Goal: Book appointment/travel/reservation

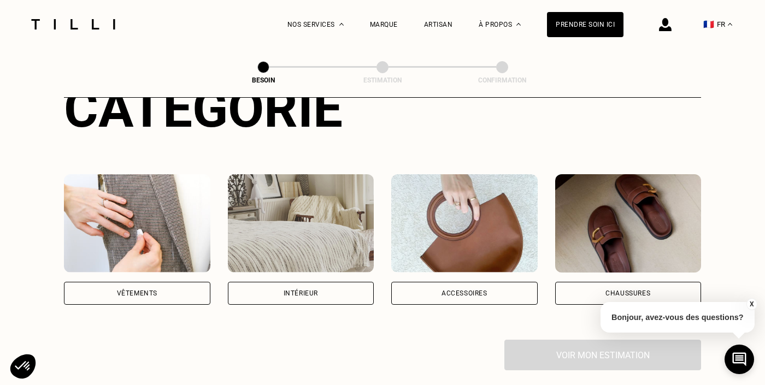
scroll to position [162, 0]
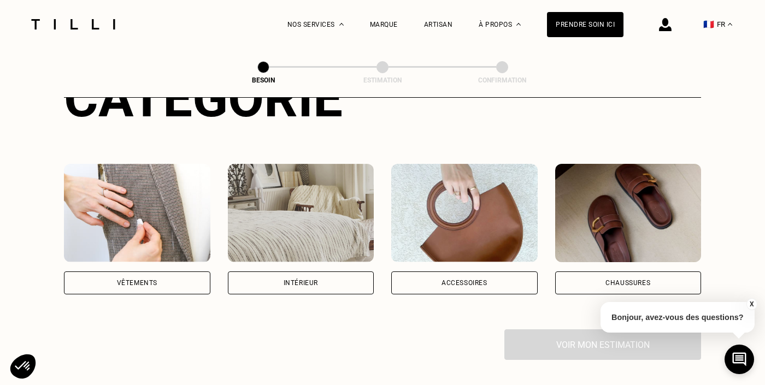
click at [327, 272] on div "Intérieur" at bounding box center [301, 283] width 146 height 23
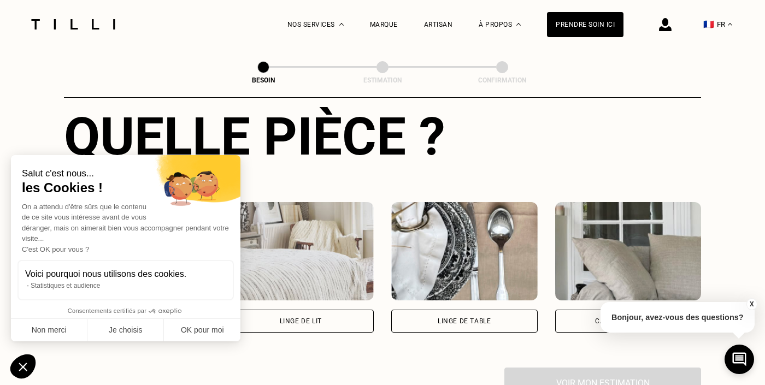
scroll to position [433, 0]
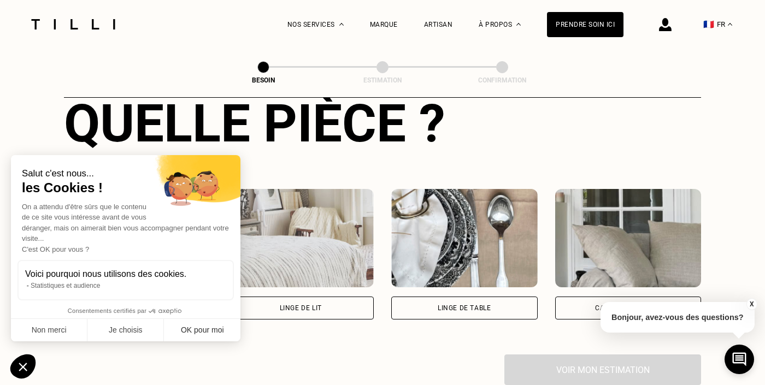
click at [195, 334] on button "OK pour moi" at bounding box center [202, 330] width 76 height 23
checkbox input "true"
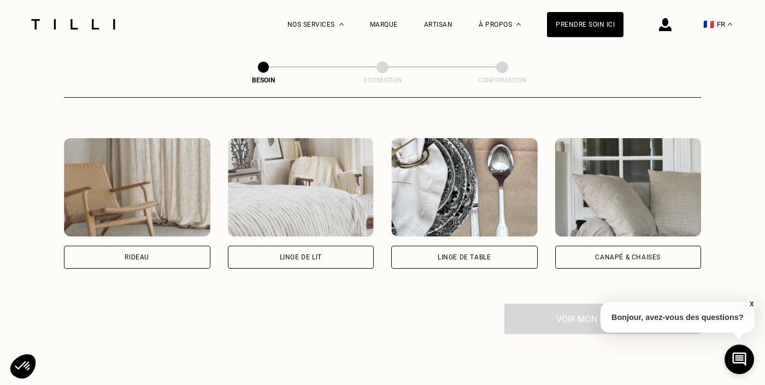
scroll to position [485, 0]
click at [170, 245] on div "Rideau" at bounding box center [137, 256] width 146 height 23
select select "FR"
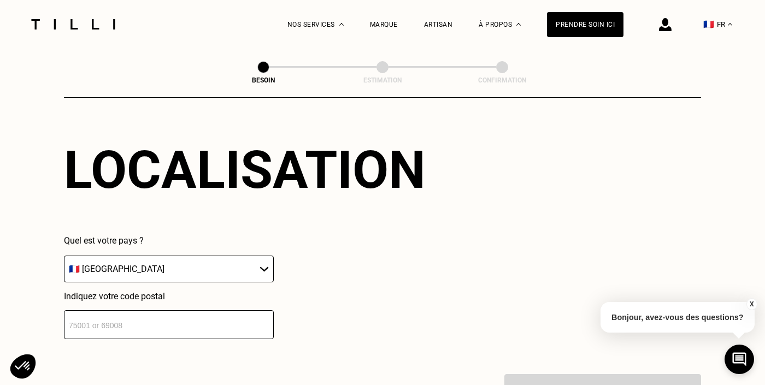
scroll to position [720, 0]
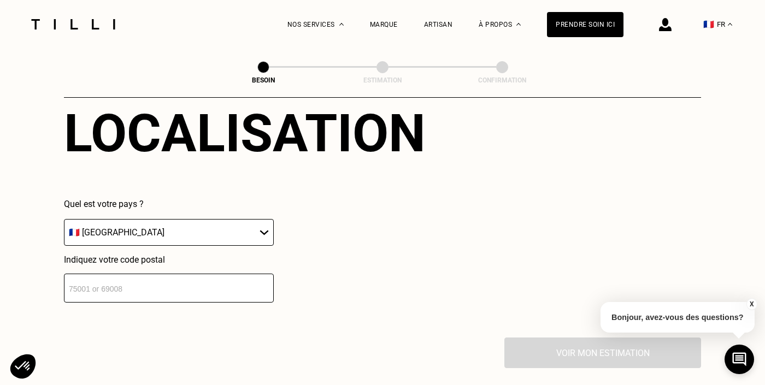
click at [234, 274] on input "number" at bounding box center [169, 288] width 210 height 29
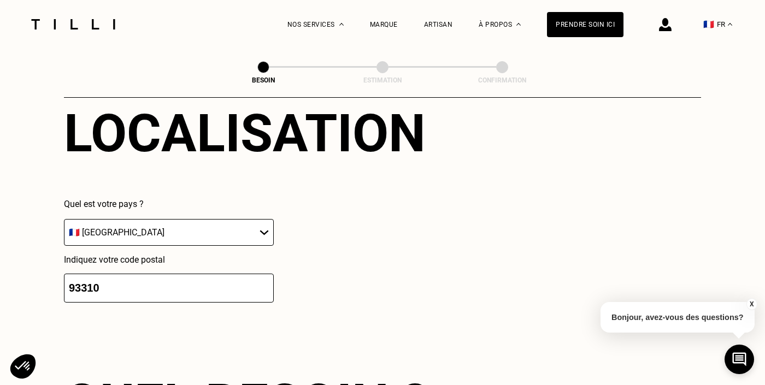
type input "93310"
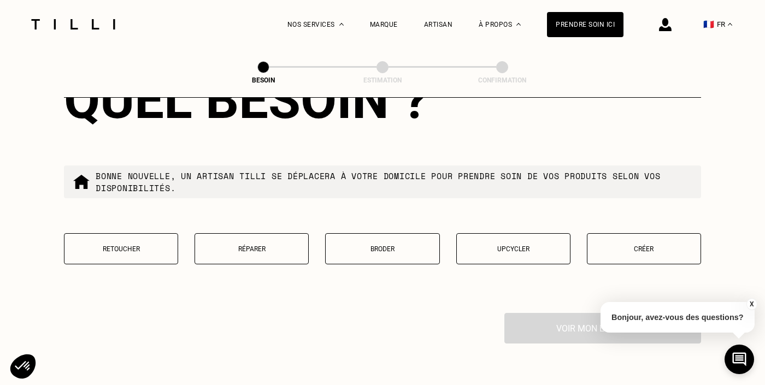
scroll to position [1024, 0]
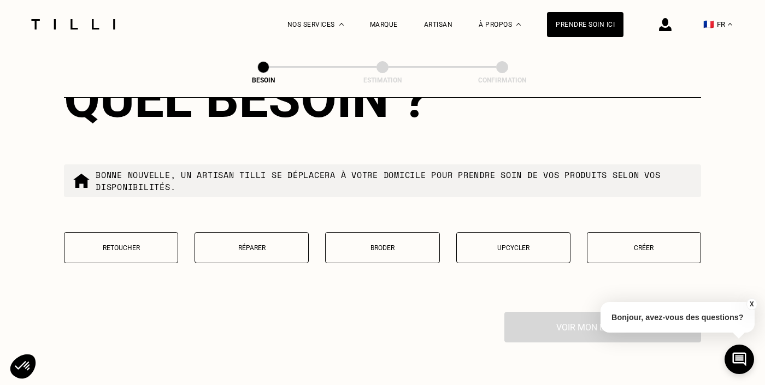
click at [113, 244] on p "Retoucher" at bounding box center [121, 248] width 102 height 8
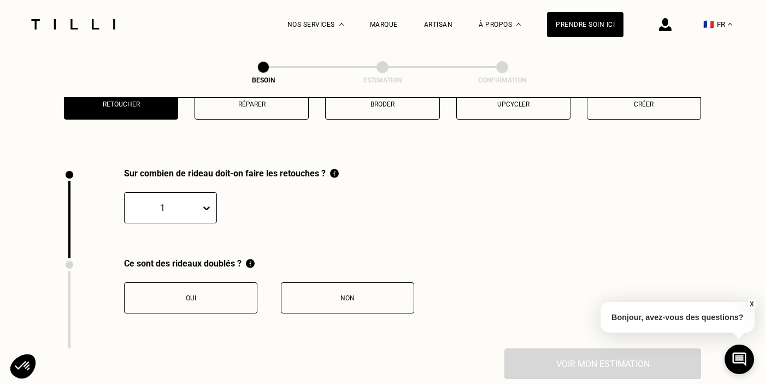
scroll to position [1205, 0]
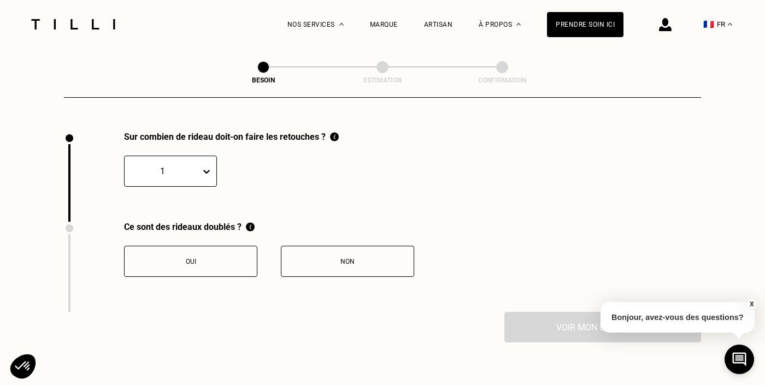
click at [178, 165] on div at bounding box center [162, 171] width 65 height 13
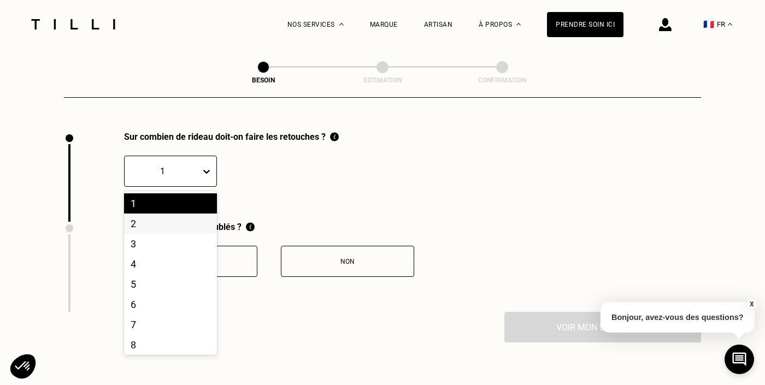
click at [167, 214] on div "2" at bounding box center [170, 224] width 93 height 20
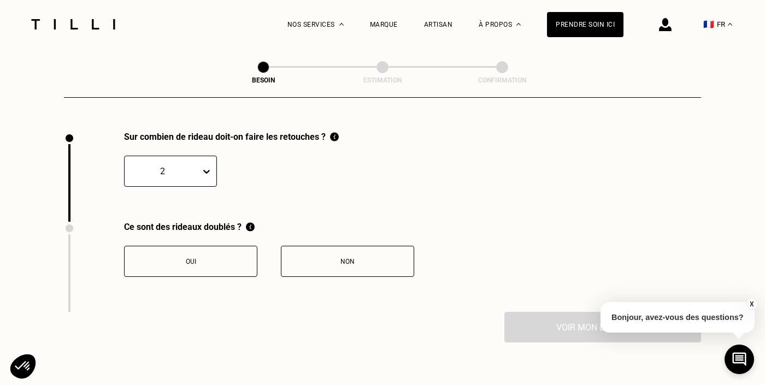
click at [333, 246] on button "Non" at bounding box center [347, 261] width 133 height 31
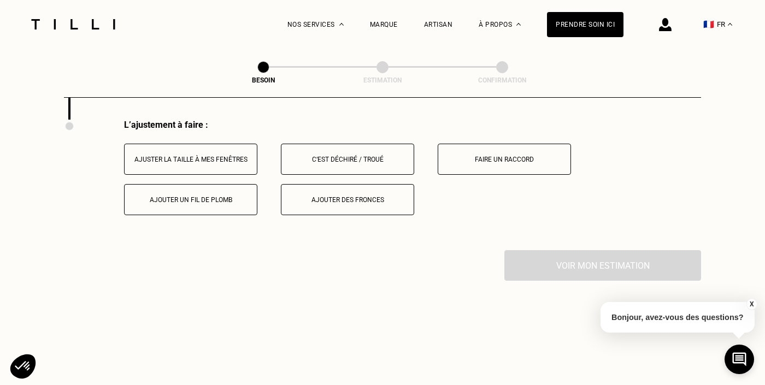
scroll to position [1396, 0]
click at [209, 157] on div "Ajuster la taille à mes fenêtres" at bounding box center [190, 161] width 121 height 8
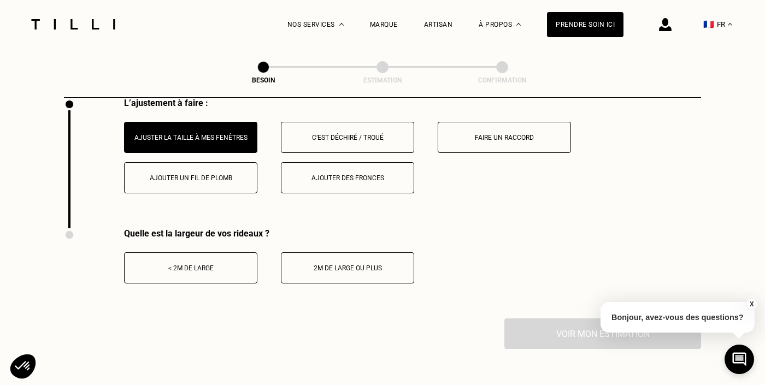
scroll to position [1420, 0]
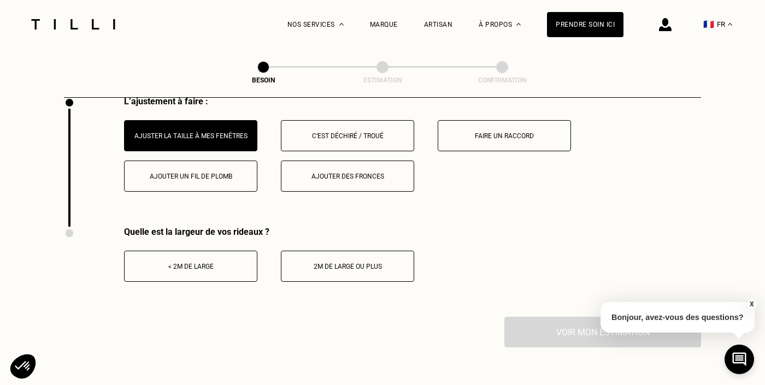
click at [235, 251] on button "< 2m de large" at bounding box center [190, 266] width 133 height 31
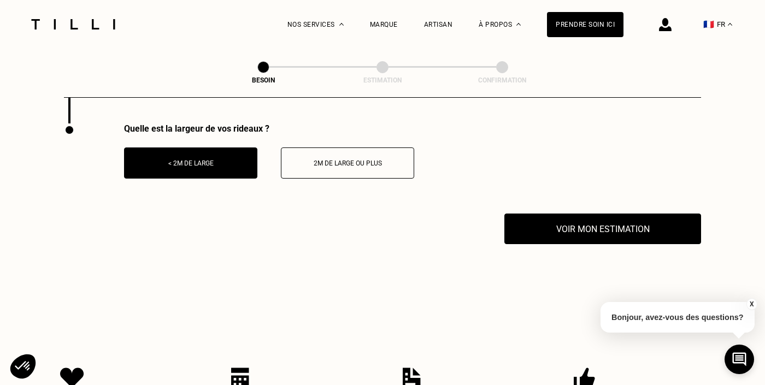
scroll to position [1551, 0]
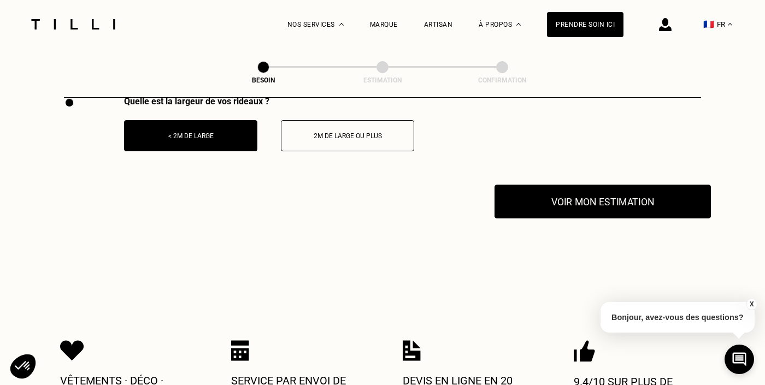
click at [595, 196] on button "Voir mon estimation" at bounding box center [602, 202] width 216 height 34
